Goal: Task Accomplishment & Management: Manage account settings

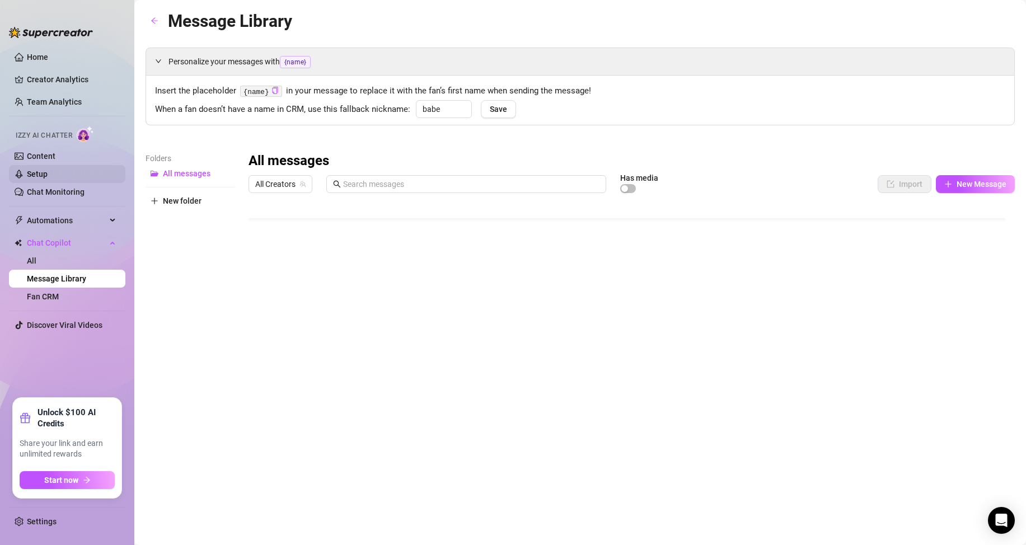
scroll to position [32, 0]
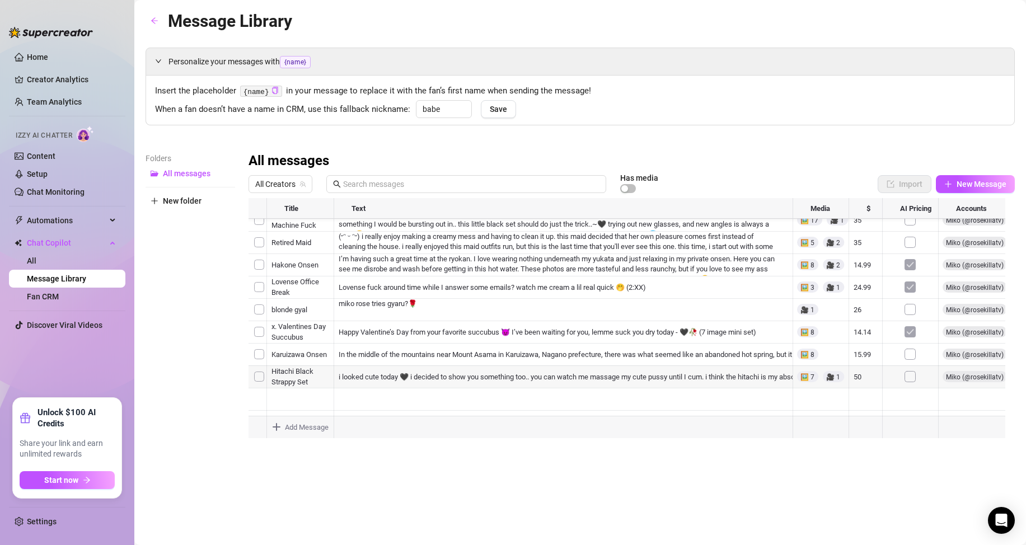
click at [439, 377] on div at bounding box center [631, 323] width 766 height 250
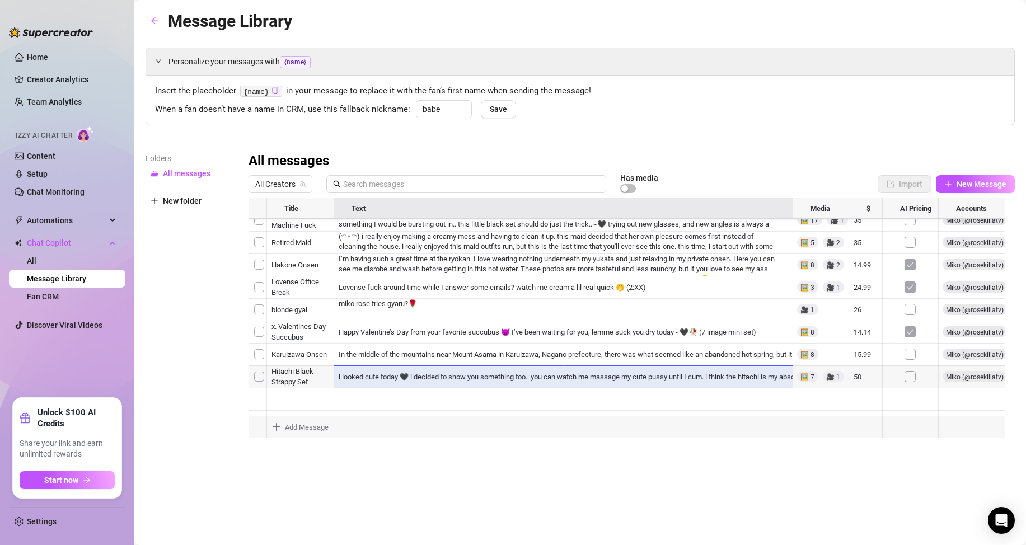
click at [810, 375] on div at bounding box center [631, 323] width 766 height 250
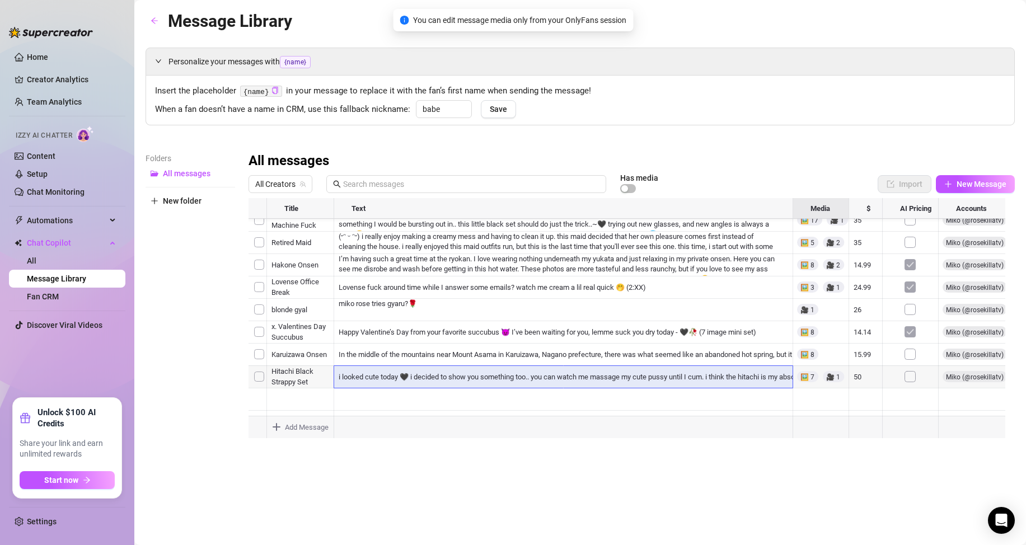
click at [809, 376] on div at bounding box center [631, 323] width 766 height 250
click at [611, 377] on div at bounding box center [631, 323] width 766 height 250
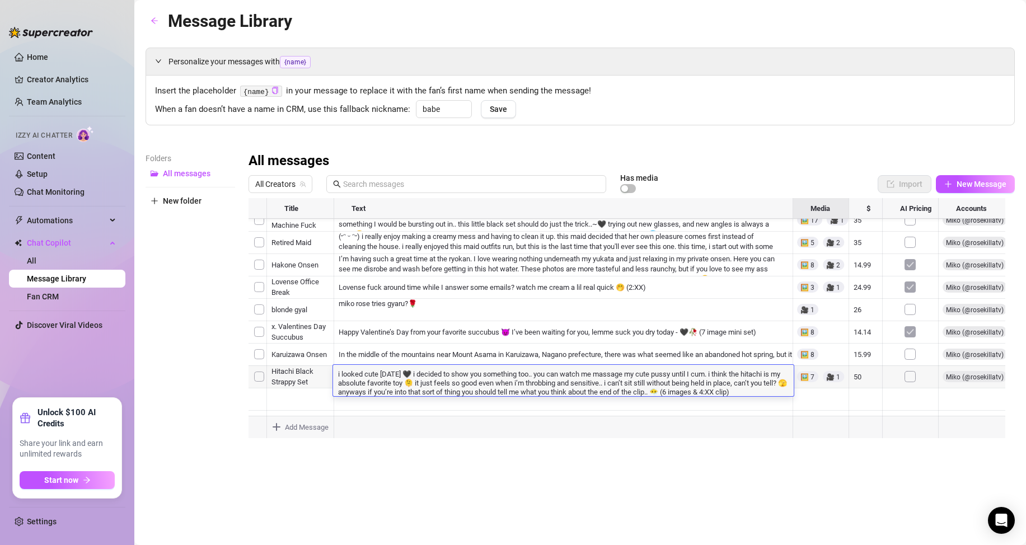
click at [781, 430] on body "Home Creator Analytics Team Analytics Izzy AI Chatter Content Setup Chat Monito…" at bounding box center [513, 272] width 1026 height 545
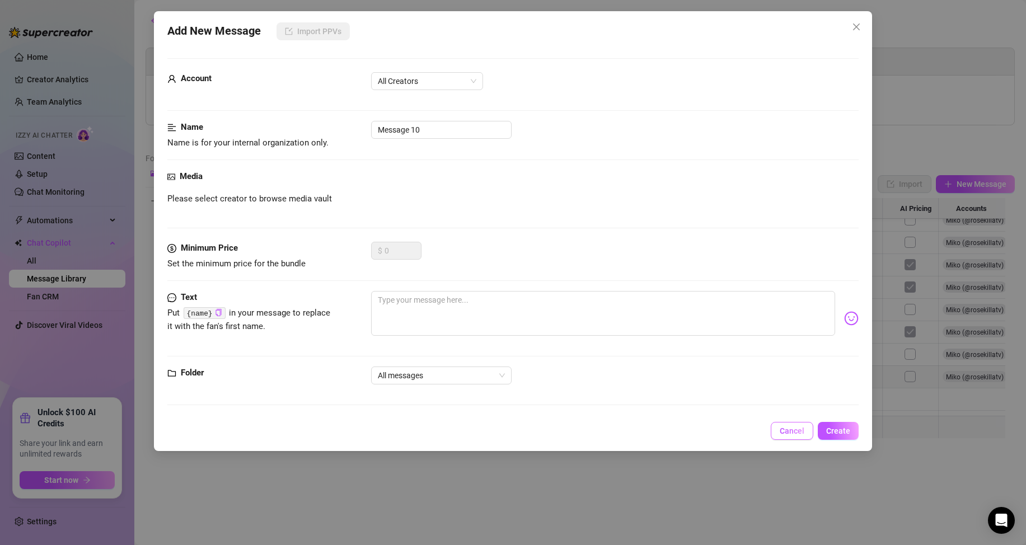
click at [790, 428] on span "Cancel" at bounding box center [792, 430] width 25 height 9
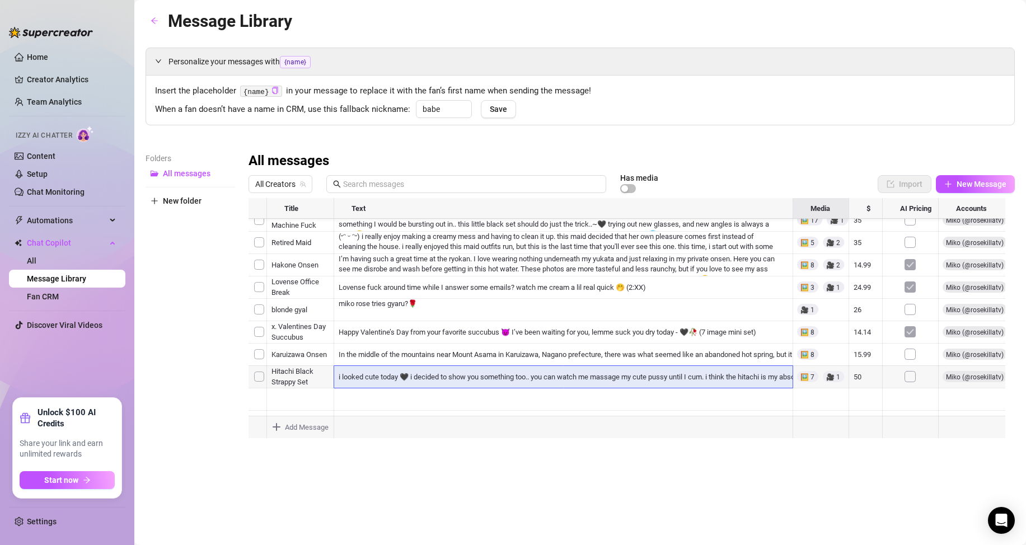
click at [813, 378] on div at bounding box center [631, 323] width 766 height 250
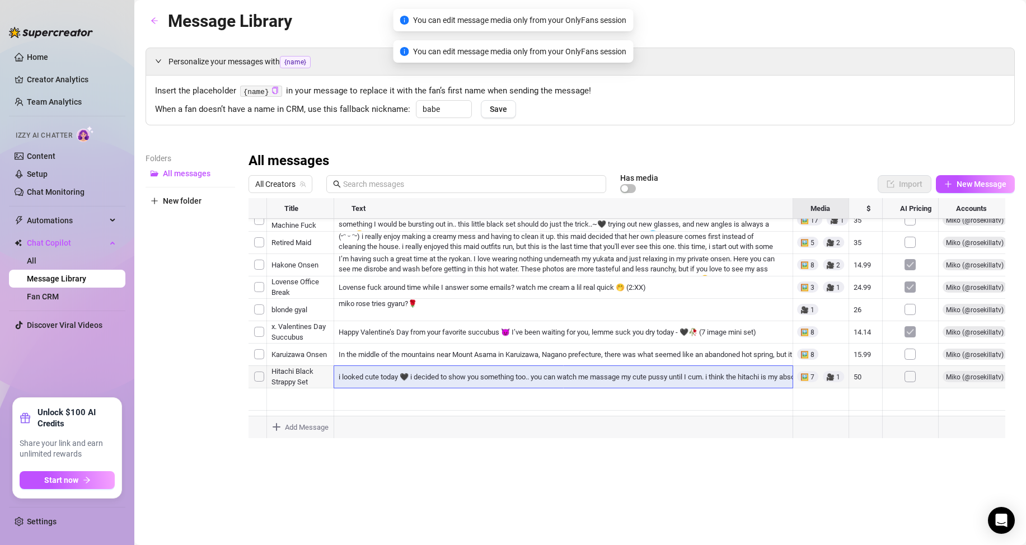
click at [813, 378] on div at bounding box center [631, 323] width 766 height 250
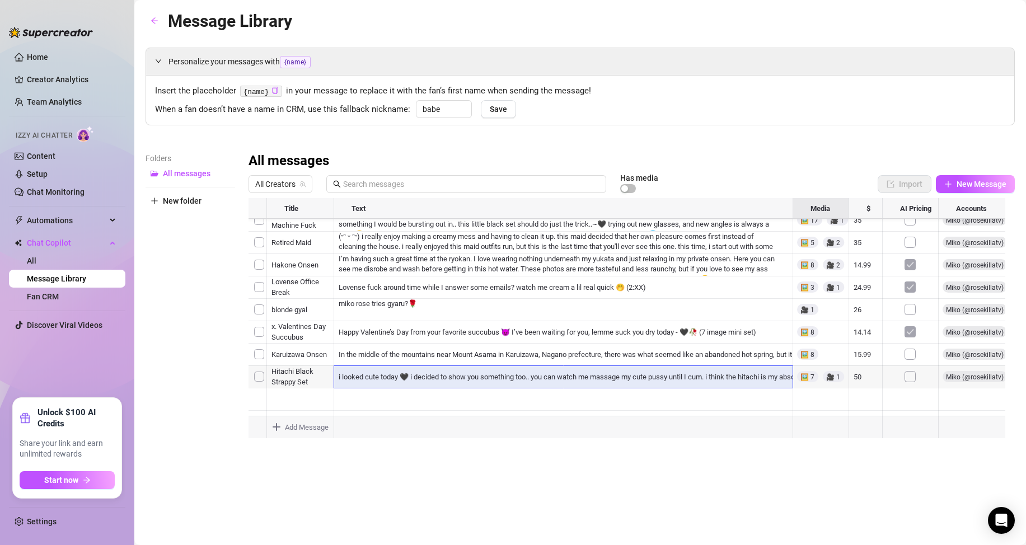
click at [565, 376] on div at bounding box center [631, 323] width 766 height 250
click at [911, 332] on div at bounding box center [631, 323] width 766 height 250
click at [914, 284] on div at bounding box center [631, 323] width 766 height 250
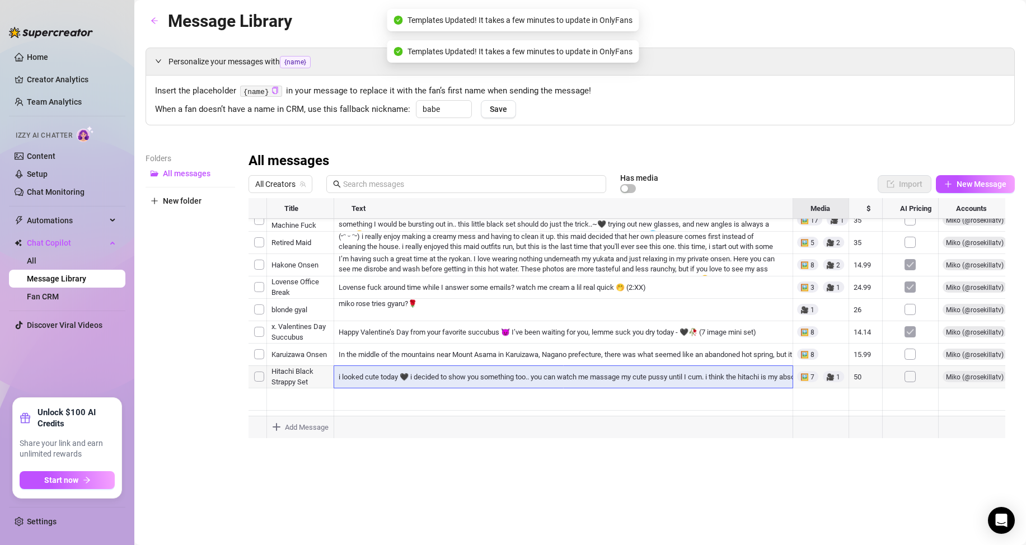
click at [914, 264] on div at bounding box center [631, 323] width 766 height 250
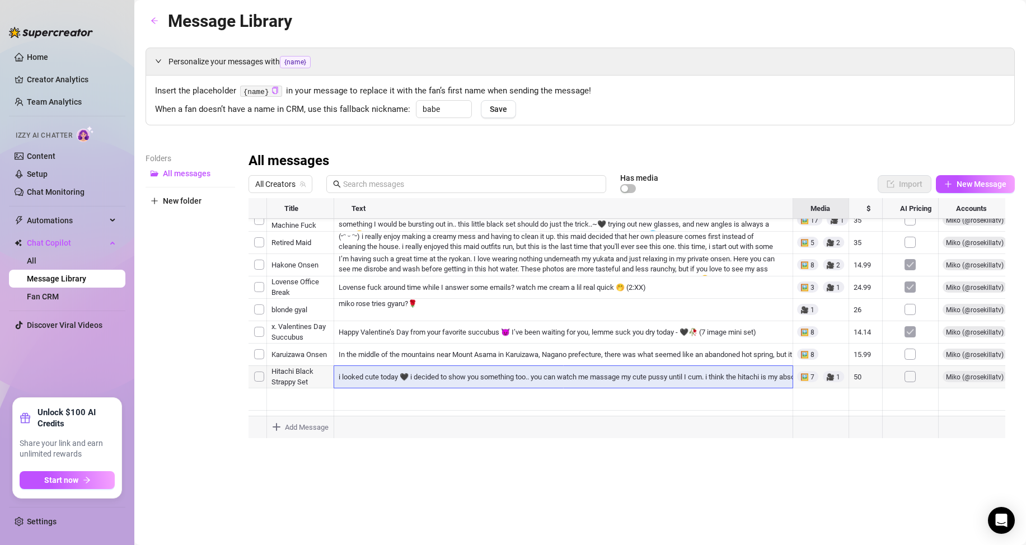
click at [723, 309] on div at bounding box center [631, 323] width 766 height 250
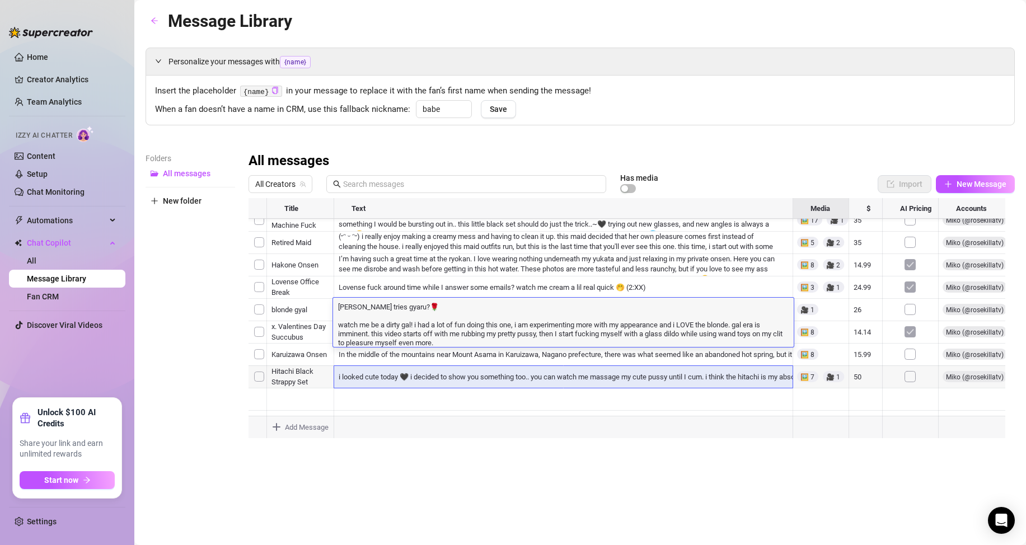
click at [612, 364] on div at bounding box center [631, 323] width 766 height 250
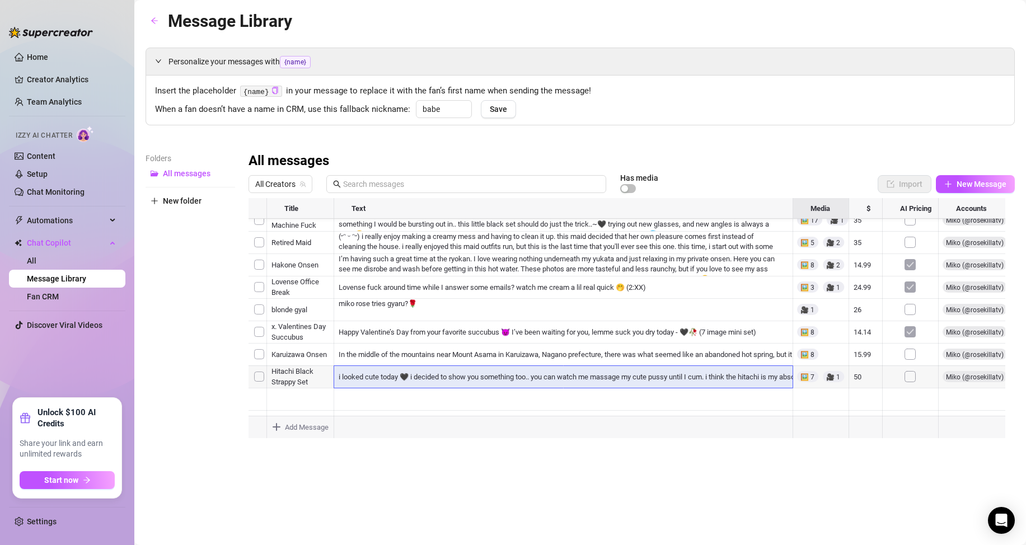
scroll to position [0, 0]
click at [395, 227] on div at bounding box center [631, 323] width 766 height 250
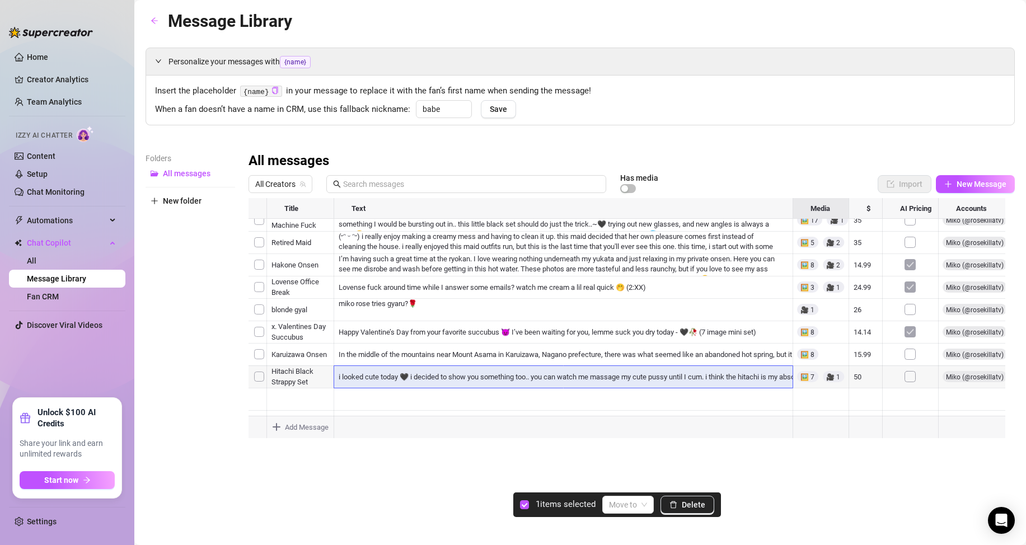
click at [257, 226] on div at bounding box center [631, 323] width 766 height 250
click at [261, 247] on div at bounding box center [631, 323] width 766 height 250
click at [263, 269] on div at bounding box center [631, 323] width 766 height 250
click at [259, 292] on div at bounding box center [631, 323] width 766 height 250
click at [257, 273] on div at bounding box center [631, 323] width 766 height 250
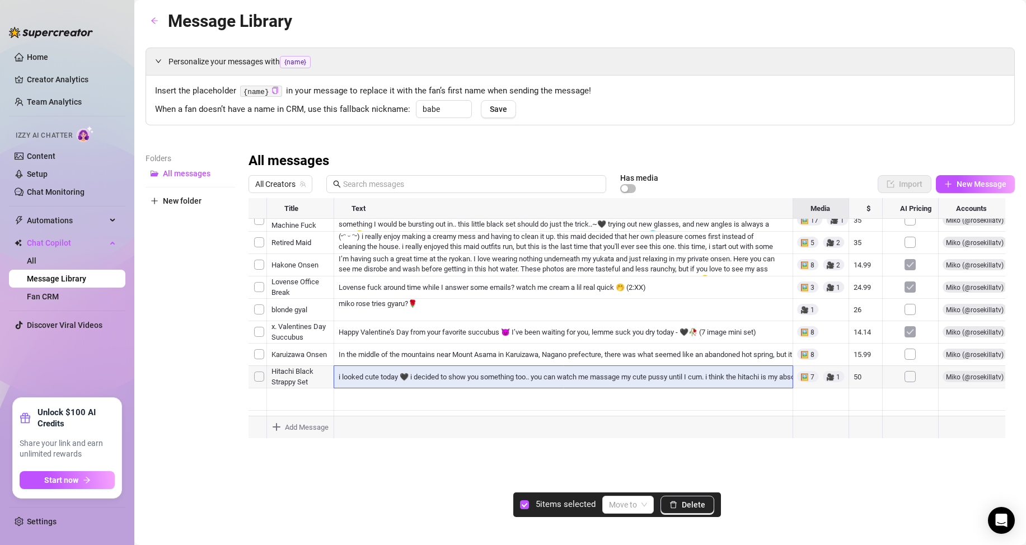
click at [261, 322] on div at bounding box center [631, 323] width 766 height 250
click at [261, 339] on div at bounding box center [631, 323] width 766 height 250
click at [260, 358] on div at bounding box center [631, 323] width 766 height 250
click at [262, 381] on div at bounding box center [631, 323] width 766 height 250
click at [268, 362] on div at bounding box center [631, 323] width 766 height 250
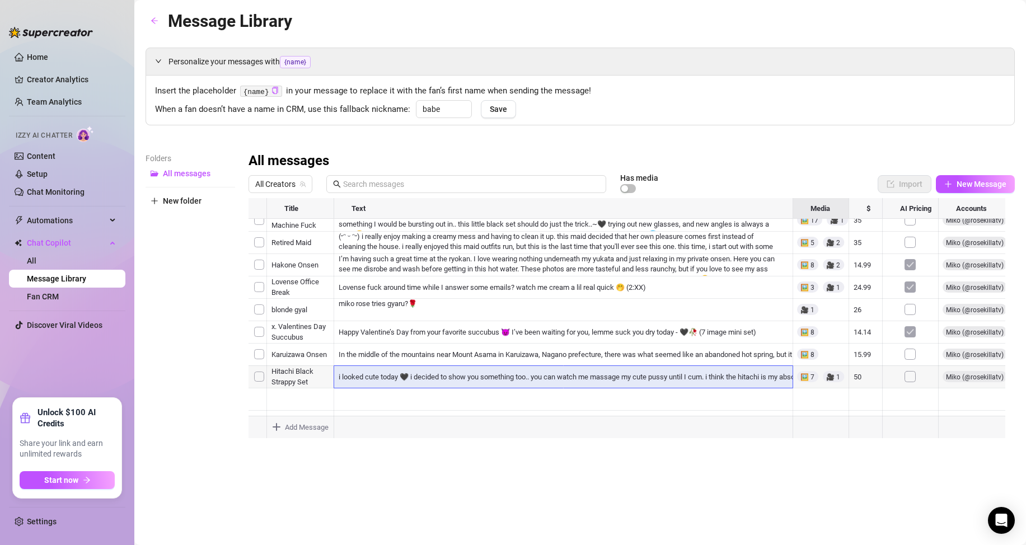
click at [260, 363] on div at bounding box center [631, 323] width 766 height 250
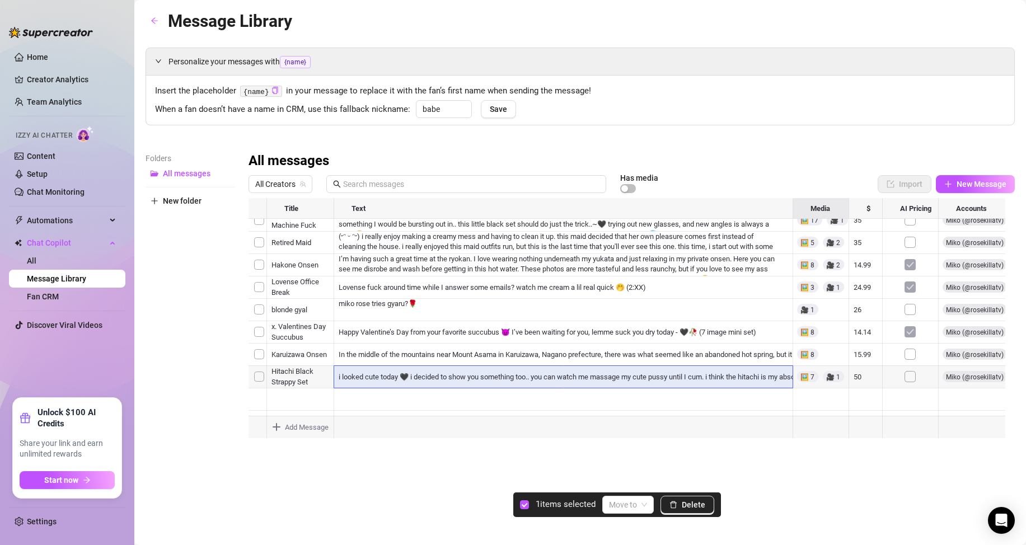
click at [261, 383] on div at bounding box center [631, 323] width 766 height 250
click at [260, 339] on div at bounding box center [631, 323] width 766 height 250
click at [259, 320] on div at bounding box center [631, 323] width 766 height 250
click at [257, 297] on div at bounding box center [631, 323] width 766 height 250
click at [259, 275] on div at bounding box center [631, 323] width 766 height 250
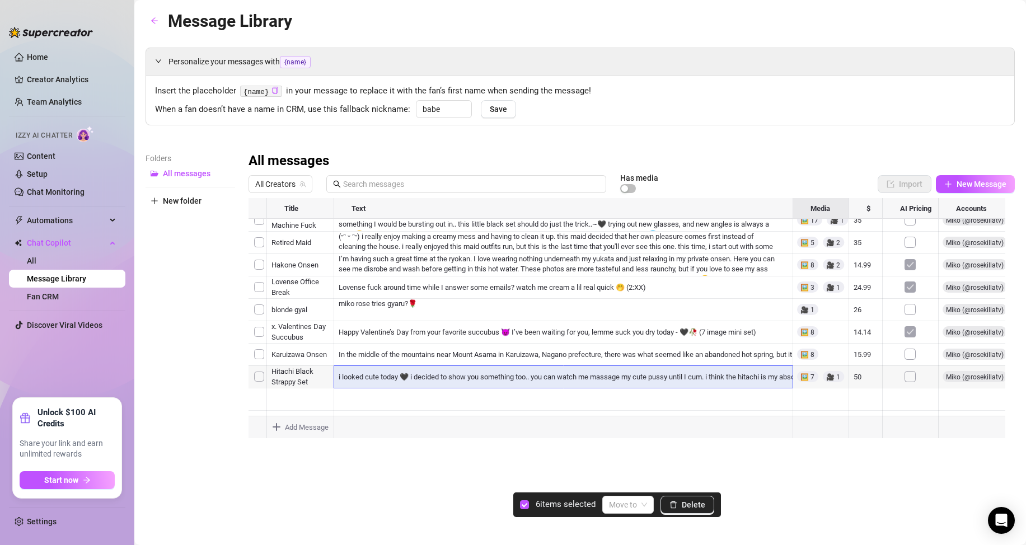
click at [260, 251] on div at bounding box center [631, 323] width 766 height 250
click at [259, 233] on div at bounding box center [631, 323] width 766 height 250
click at [258, 406] on div at bounding box center [631, 323] width 766 height 250
click at [702, 509] on span "Delete" at bounding box center [694, 504] width 24 height 9
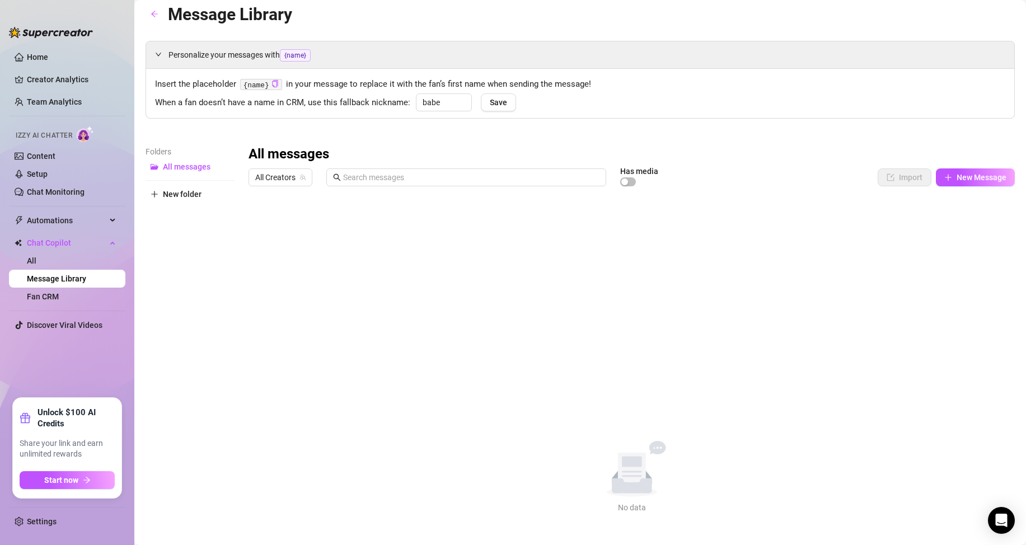
scroll to position [9, 0]
click at [188, 194] on span "New folder" at bounding box center [182, 191] width 39 height 9
click at [196, 184] on input "text" at bounding box center [191, 182] width 90 height 18
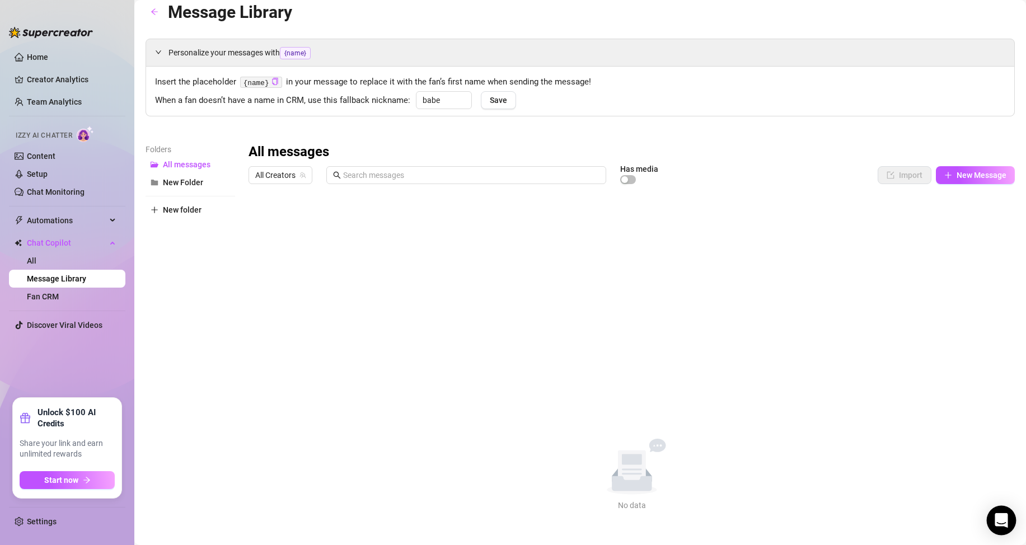
click at [1000, 526] on icon "Open Intercom Messenger" at bounding box center [1001, 520] width 15 height 15
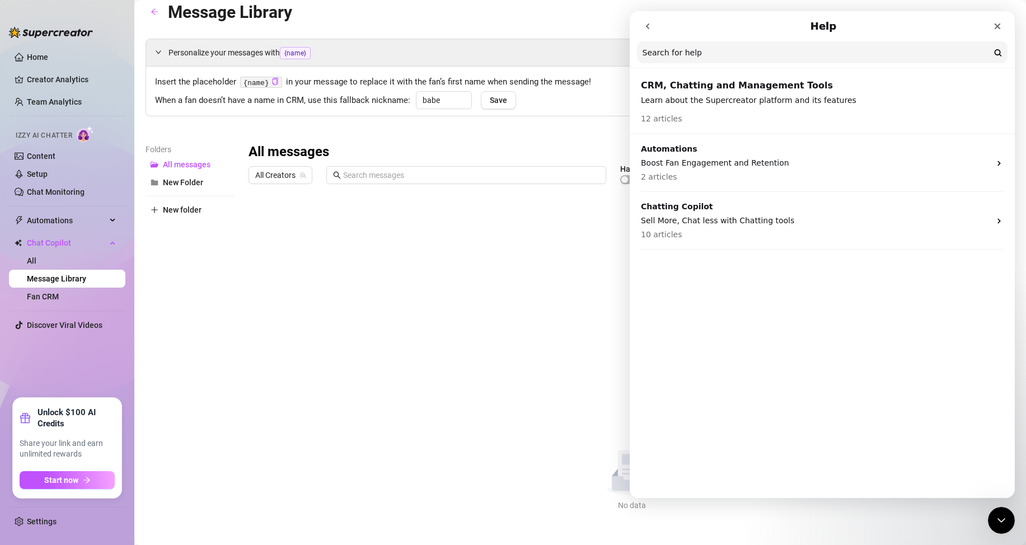
scroll to position [0, 0]
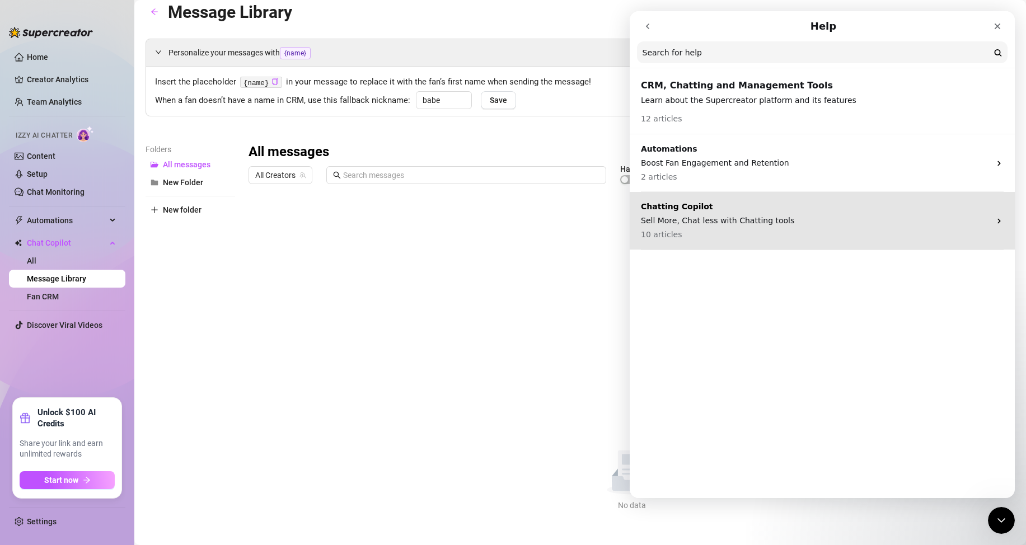
click at [903, 214] on div "Chatting Copilot Sell More, Chat less with Chatting tools 10 articles" at bounding box center [815, 221] width 349 height 40
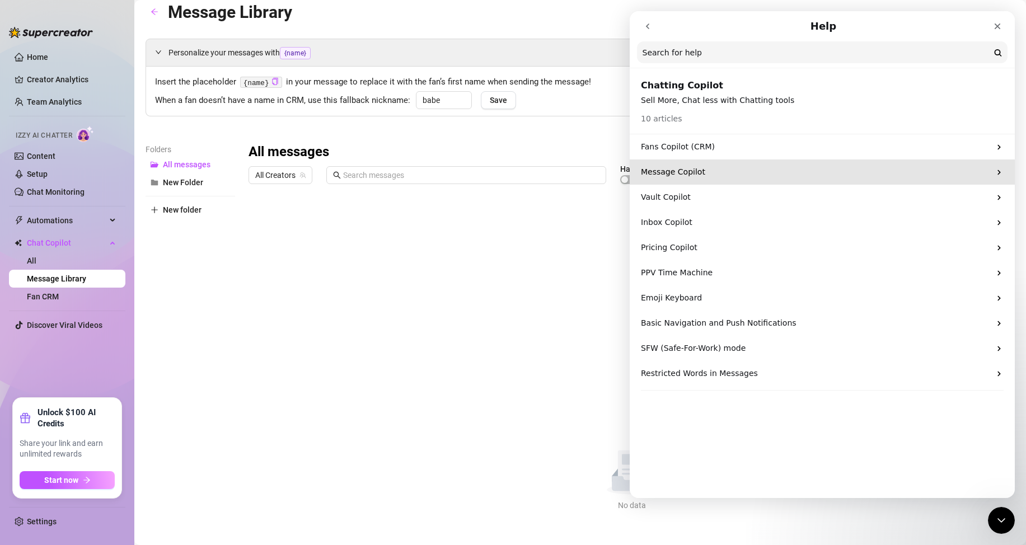
click at [878, 179] on div "Message Copilot" at bounding box center [822, 172] width 385 height 25
click at [812, 168] on p "Message Copilot" at bounding box center [815, 172] width 349 height 12
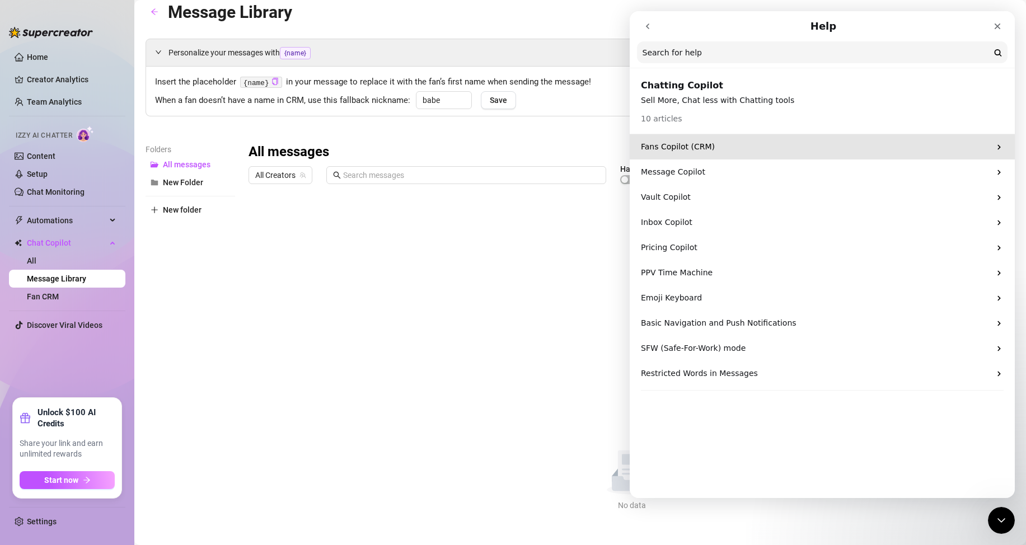
click at [993, 150] on div "Fans Copilot (CRM)" at bounding box center [822, 146] width 385 height 25
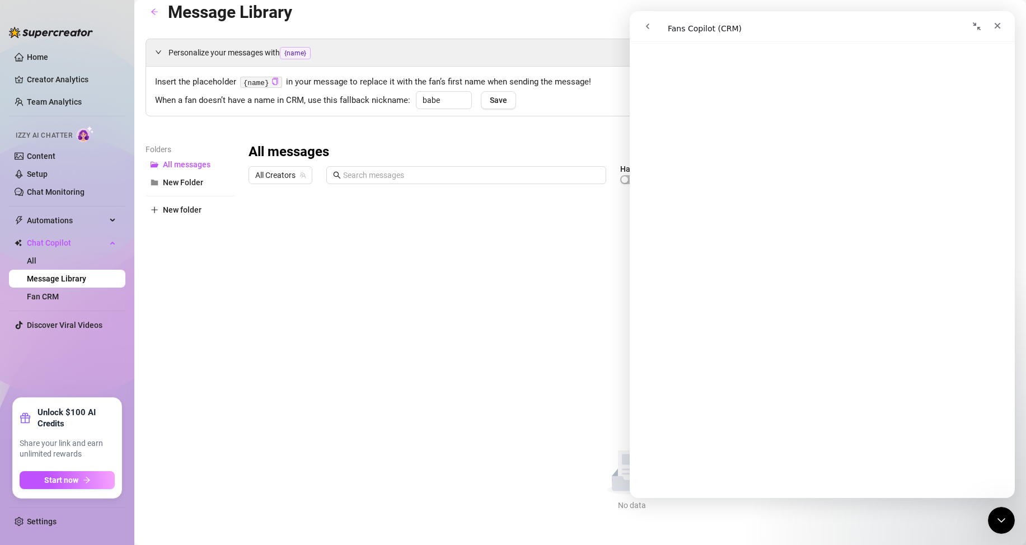
scroll to position [1474, 0]
click at [646, 22] on icon "go back" at bounding box center [647, 26] width 9 height 9
click at [472, 265] on div "All messages All Creators Has media Import New Message Title Text Media $ AI Pr…" at bounding box center [631, 327] width 766 height 368
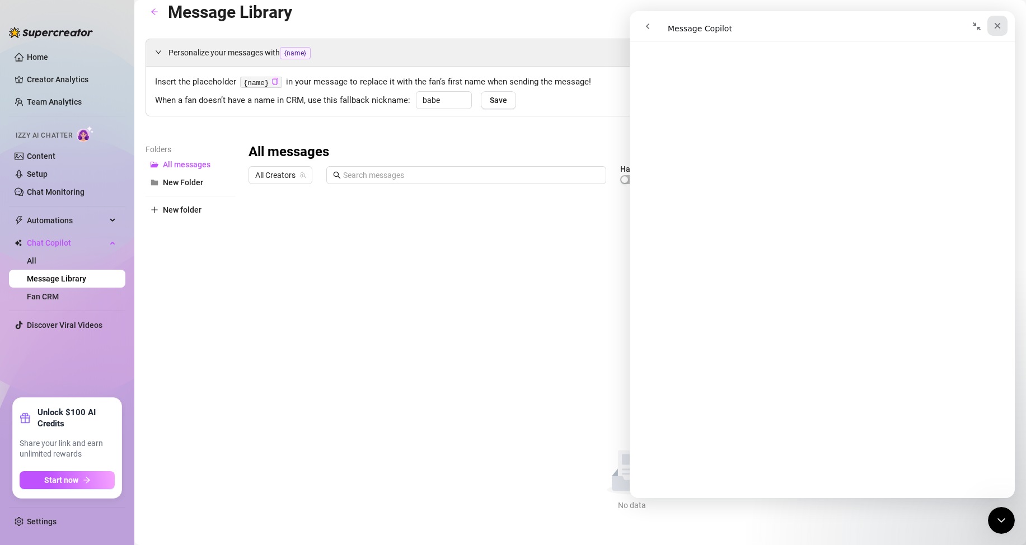
click at [998, 32] on div "Close" at bounding box center [997, 26] width 20 height 20
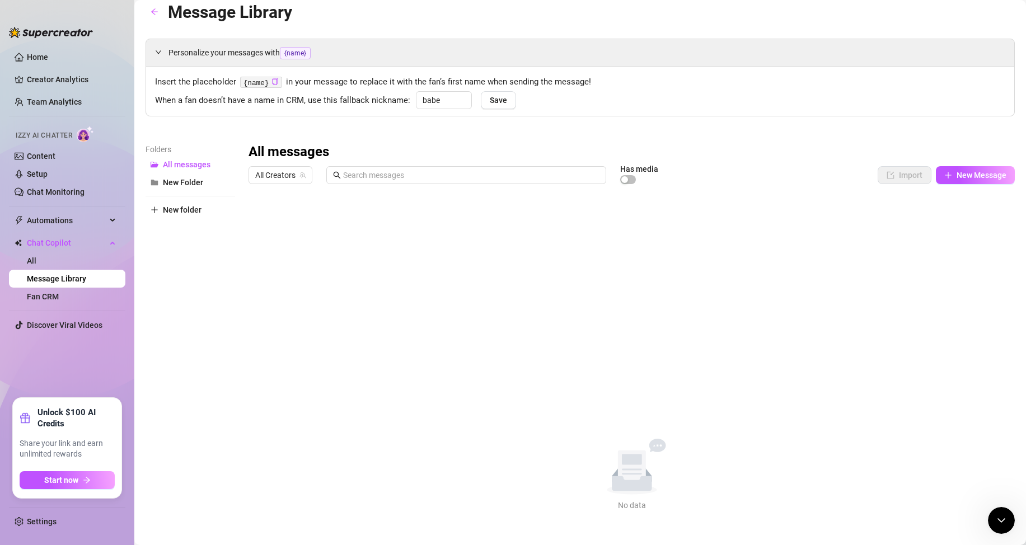
scroll to position [0, 0]
click at [173, 210] on span "New folder" at bounding box center [182, 209] width 39 height 9
click at [173, 187] on button "New Folder" at bounding box center [191, 182] width 90 height 18
click at [191, 203] on input "text" at bounding box center [191, 200] width 90 height 18
type input "Sexting"
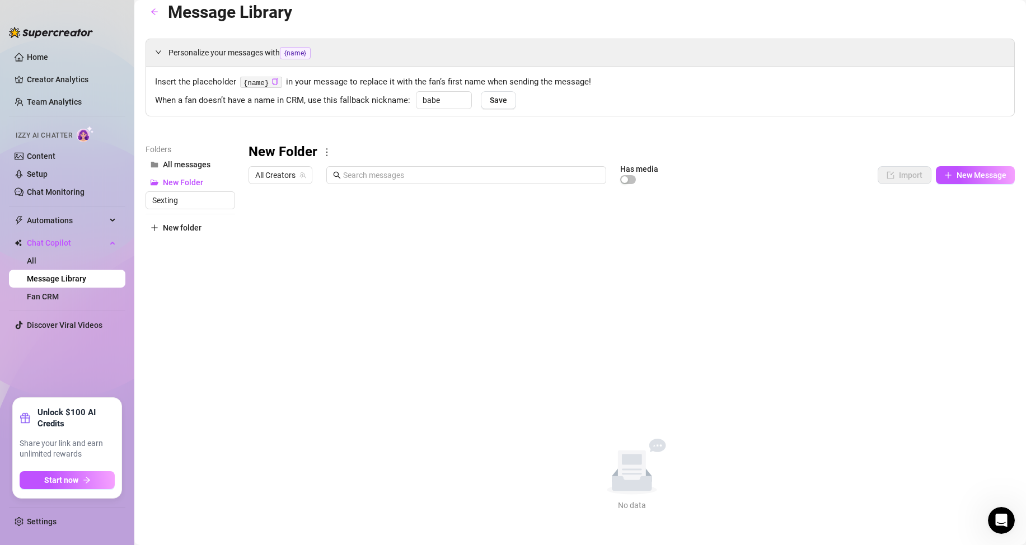
click at [238, 308] on div "Folders All messages New Folder Sexting New folder New Folder All Creators Has …" at bounding box center [580, 327] width 869 height 368
click at [193, 184] on span "New Folder" at bounding box center [183, 182] width 40 height 9
click at [180, 177] on button "New Folder" at bounding box center [191, 182] width 90 height 18
click at [184, 201] on span "Sexting" at bounding box center [176, 200] width 27 height 9
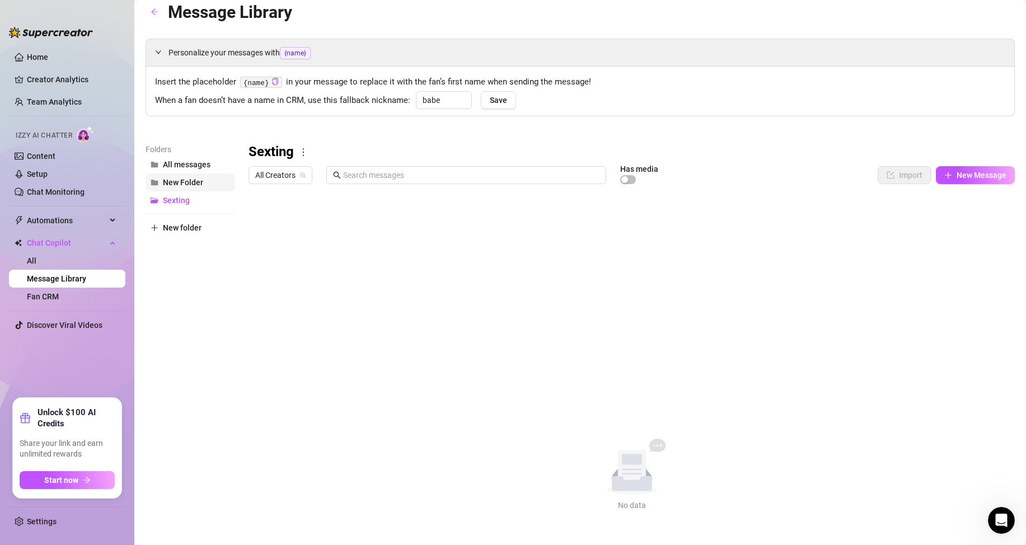
click at [187, 186] on span "New Folder" at bounding box center [183, 182] width 40 height 9
click at [327, 157] on icon "more" at bounding box center [327, 152] width 10 height 10
click at [345, 172] on link "Rename" at bounding box center [350, 170] width 41 height 9
drag, startPoint x: 339, startPoint y: 148, endPoint x: 224, endPoint y: 146, distance: 114.8
click at [224, 146] on div "Folders All messages New Folder Sexting New folder New Folder All Creators Has …" at bounding box center [580, 327] width 869 height 368
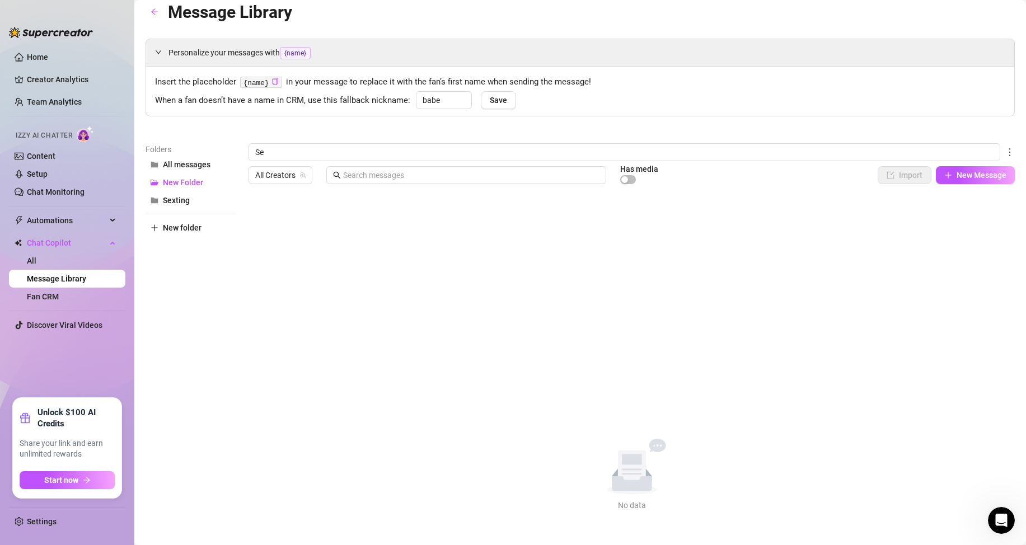
type input "S"
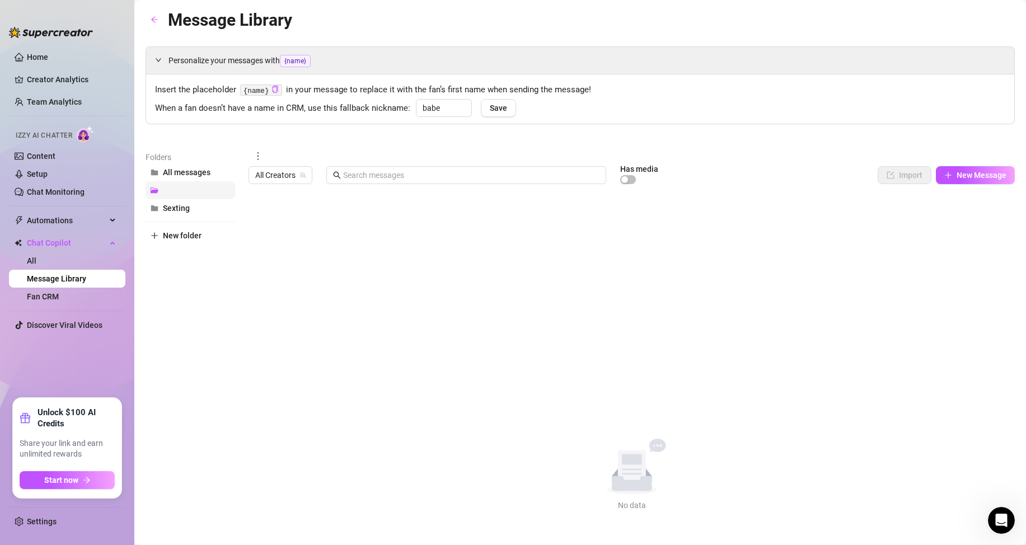
scroll to position [1, 0]
drag, startPoint x: 182, startPoint y: 186, endPoint x: 256, endPoint y: 158, distance: 79.0
drag, startPoint x: 256, startPoint y: 158, endPoint x: 184, endPoint y: 187, distance: 78.6
click at [184, 187] on button "button" at bounding box center [191, 190] width 90 height 18
click at [255, 158] on icon "more" at bounding box center [258, 156] width 10 height 10
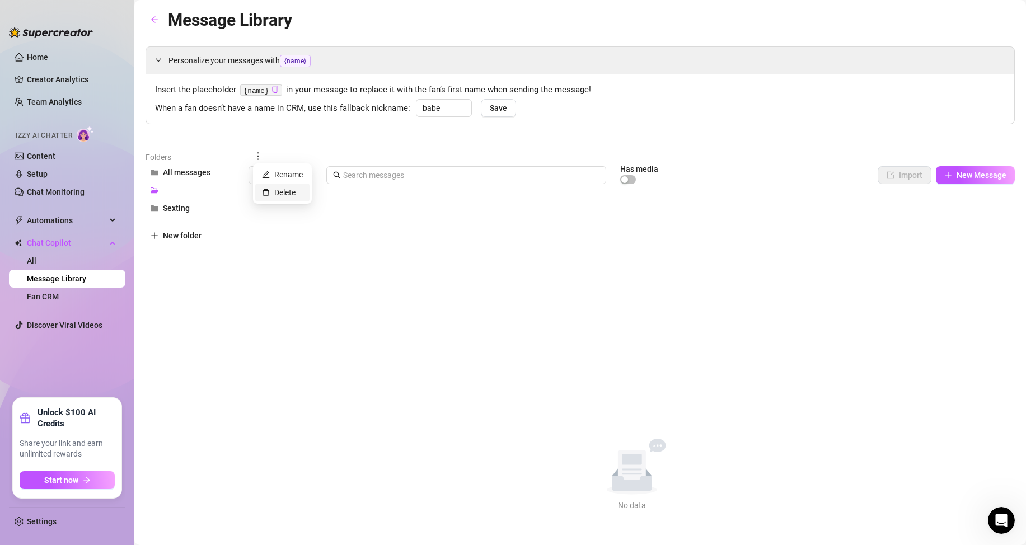
click at [275, 194] on link "Delete" at bounding box center [279, 192] width 34 height 9
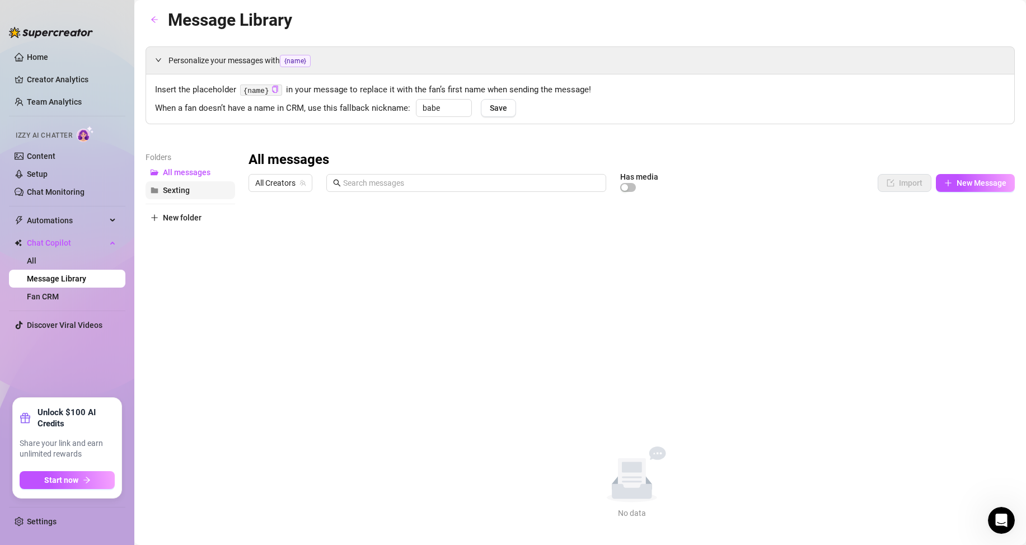
click at [187, 189] on span "Sexting" at bounding box center [176, 190] width 27 height 9
click at [303, 181] on icon "team" at bounding box center [302, 183] width 7 height 7
click at [306, 163] on icon "more" at bounding box center [303, 160] width 10 height 10
click at [624, 265] on div "Sexting All Creators Has media Import New Message Title Text Media $ AI Pricing…" at bounding box center [631, 335] width 766 height 368
click at [631, 184] on span "button" at bounding box center [628, 187] width 16 height 9
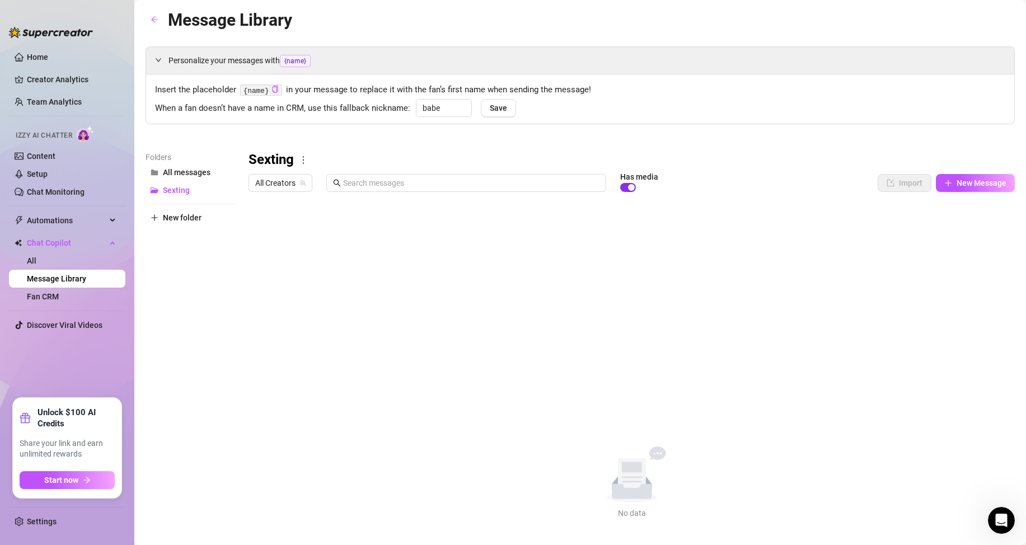
click at [631, 185] on div "button" at bounding box center [631, 187] width 7 height 7
click at [969, 187] on span "New Message" at bounding box center [981, 183] width 50 height 9
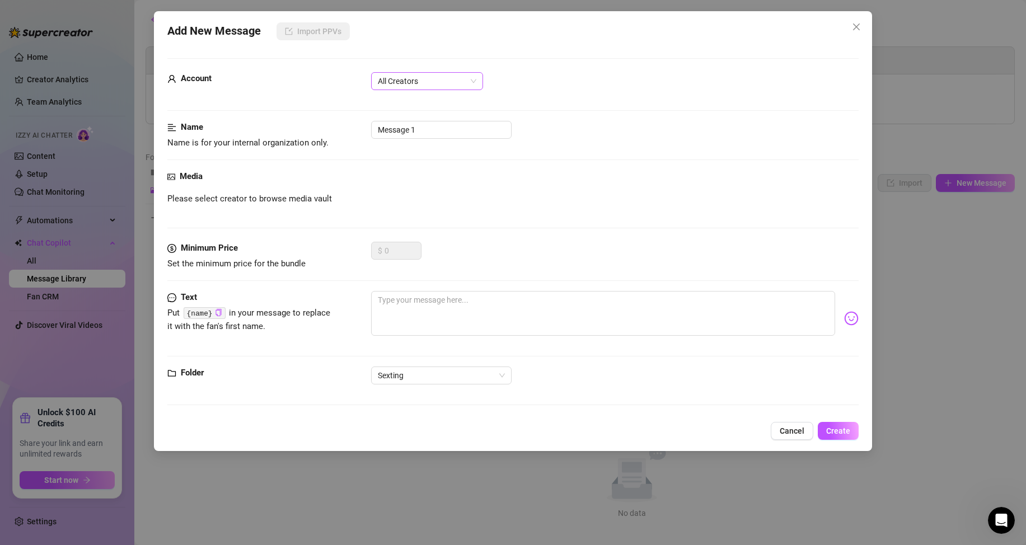
click at [424, 78] on span "All Creators" at bounding box center [427, 81] width 99 height 17
click at [414, 100] on div "All Creators" at bounding box center [427, 103] width 94 height 12
click at [448, 298] on textarea at bounding box center [603, 313] width 464 height 45
